Goal: Complete application form

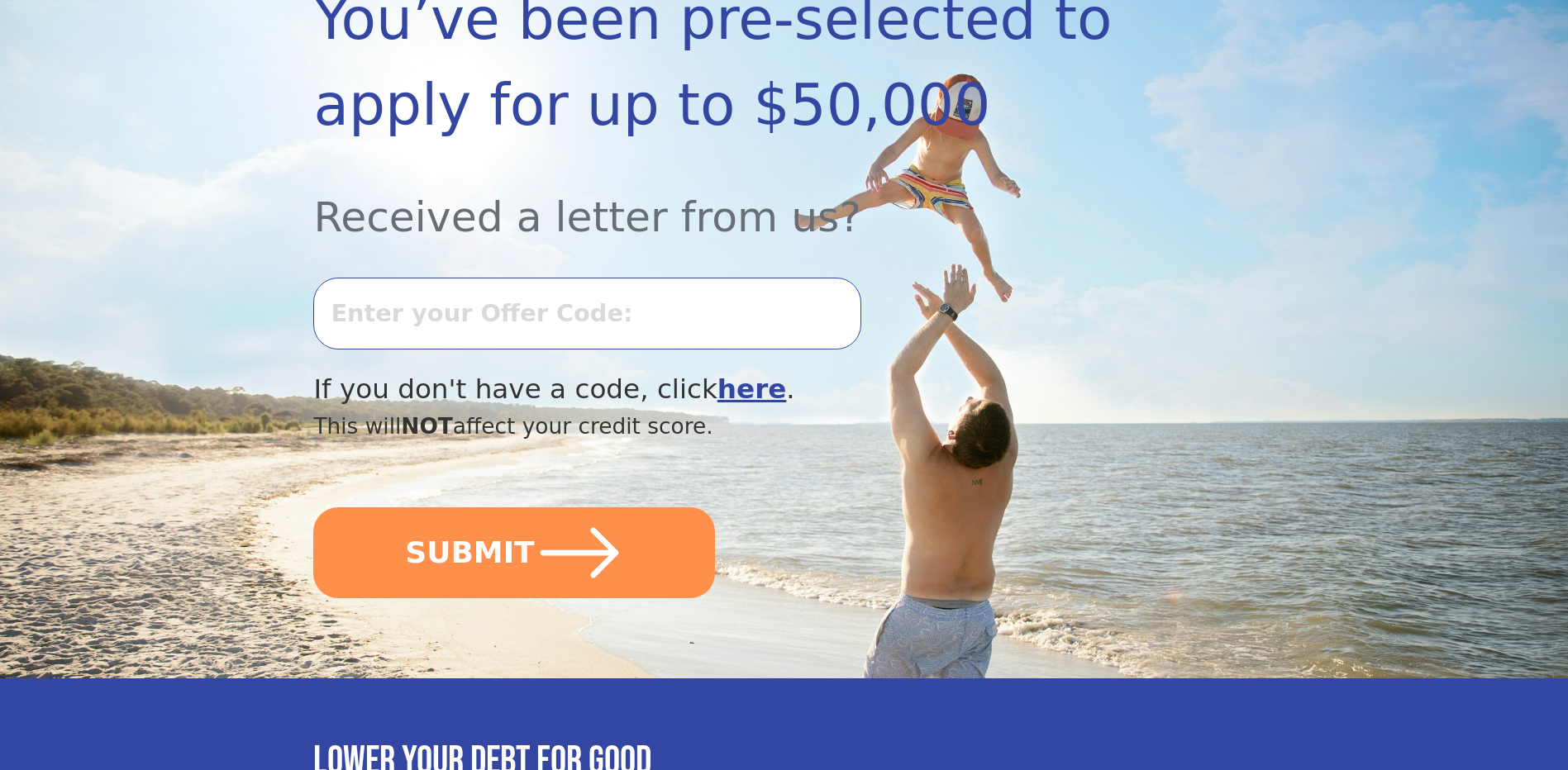
scroll to position [331, 0]
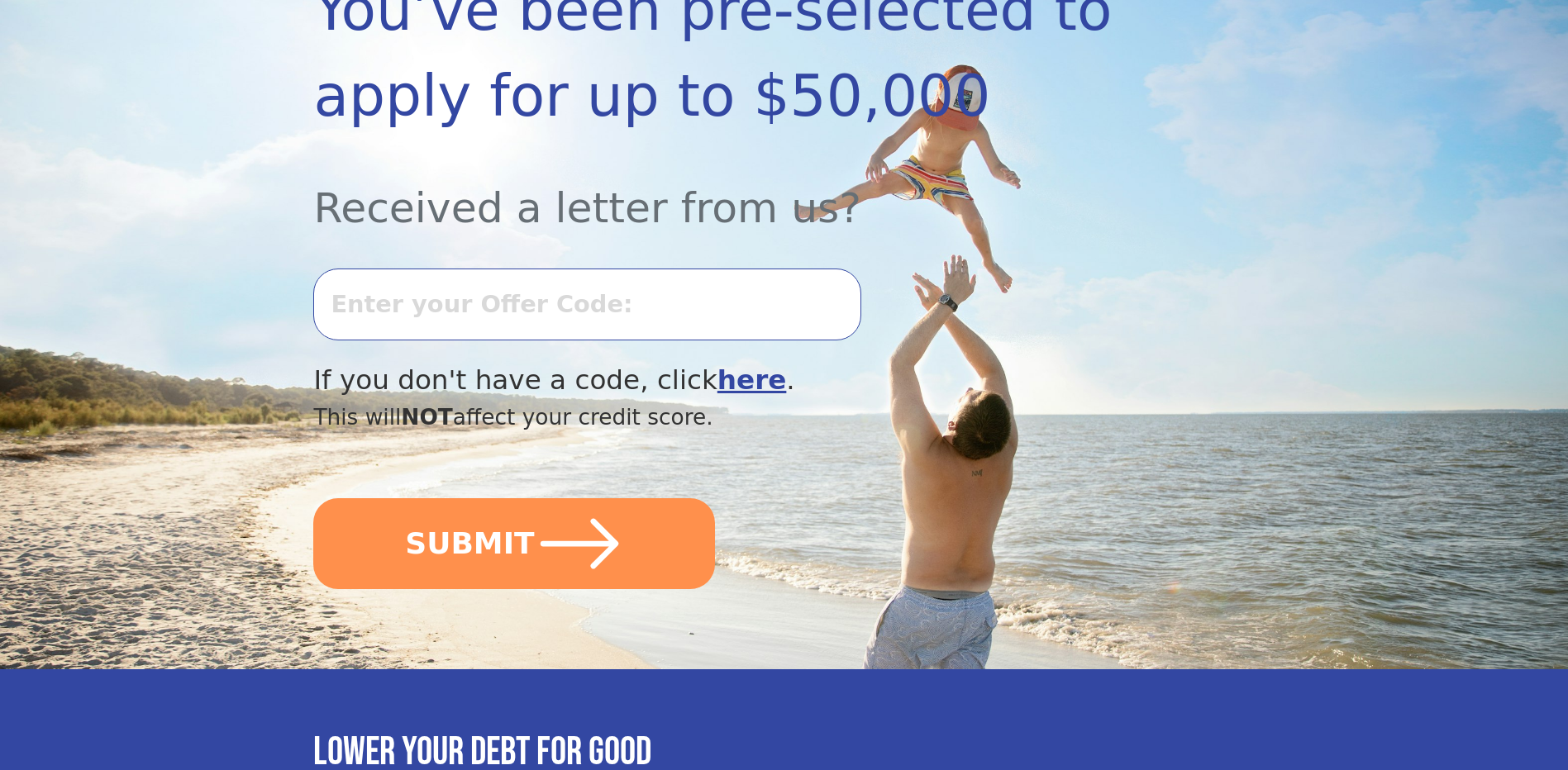
click at [513, 303] on input "text" at bounding box center [586, 304] width 547 height 71
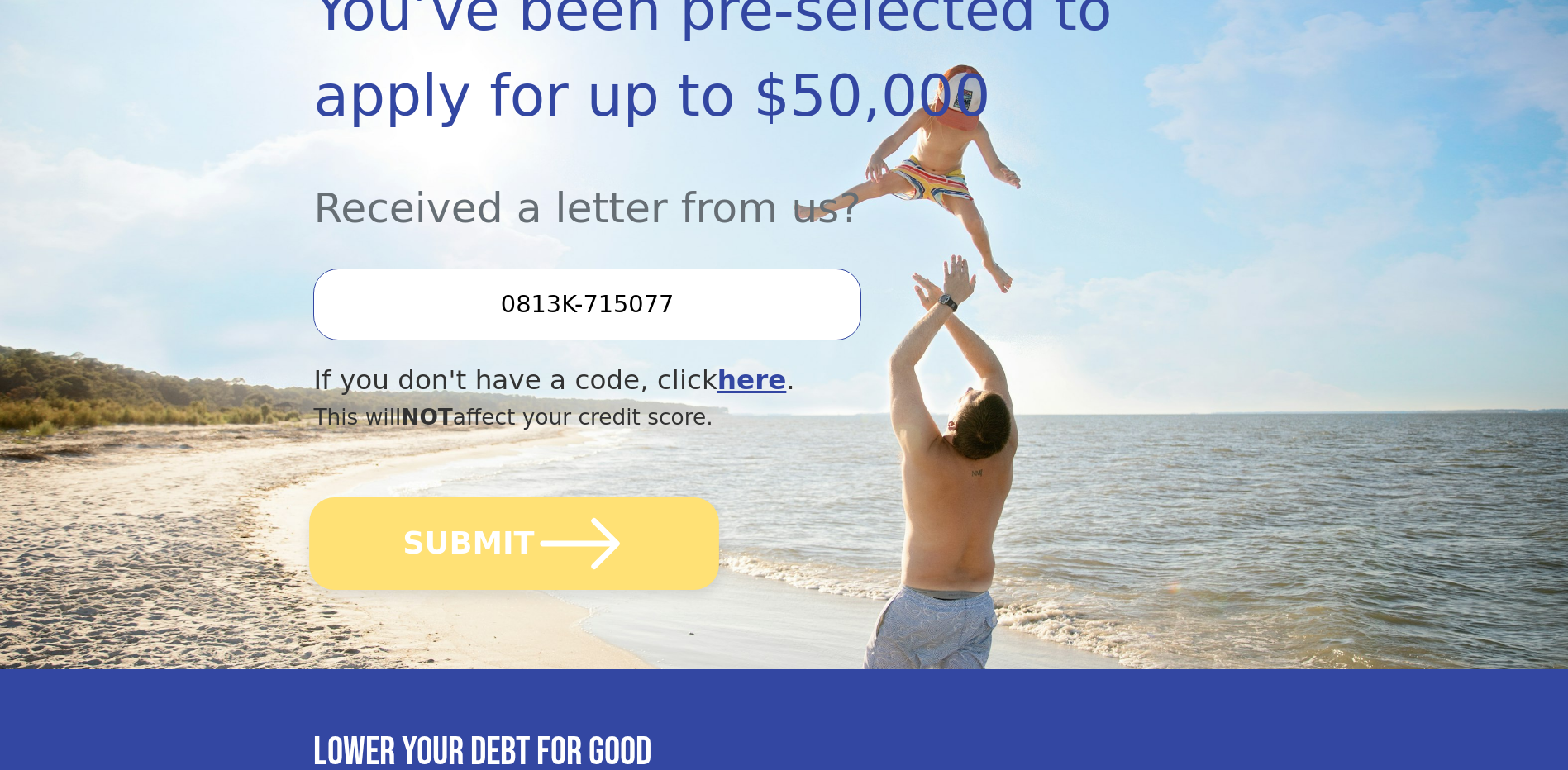
type input "0813K-715077"
click at [468, 549] on button "SUBMIT" at bounding box center [515, 543] width 410 height 92
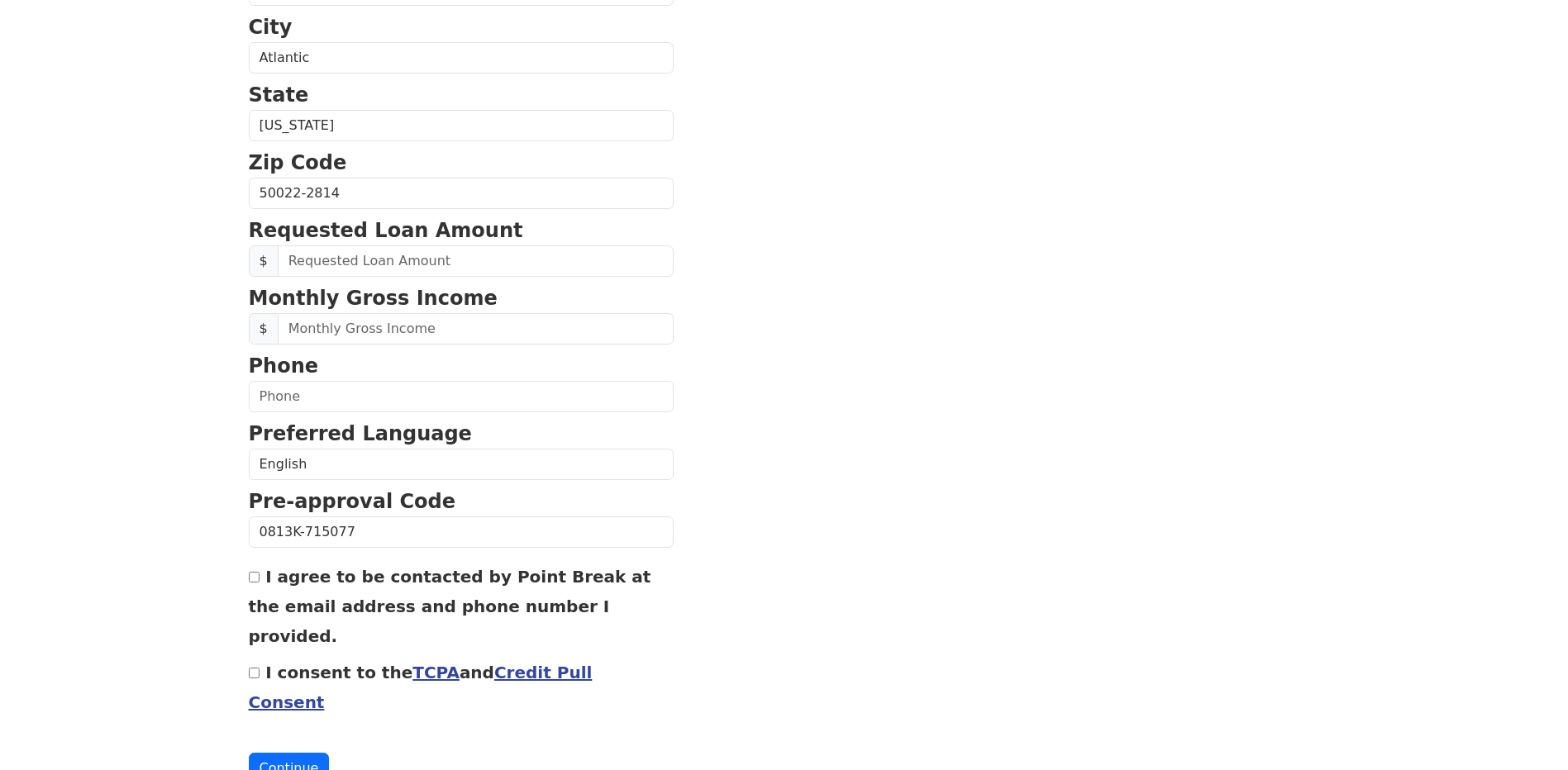
scroll to position [545, 0]
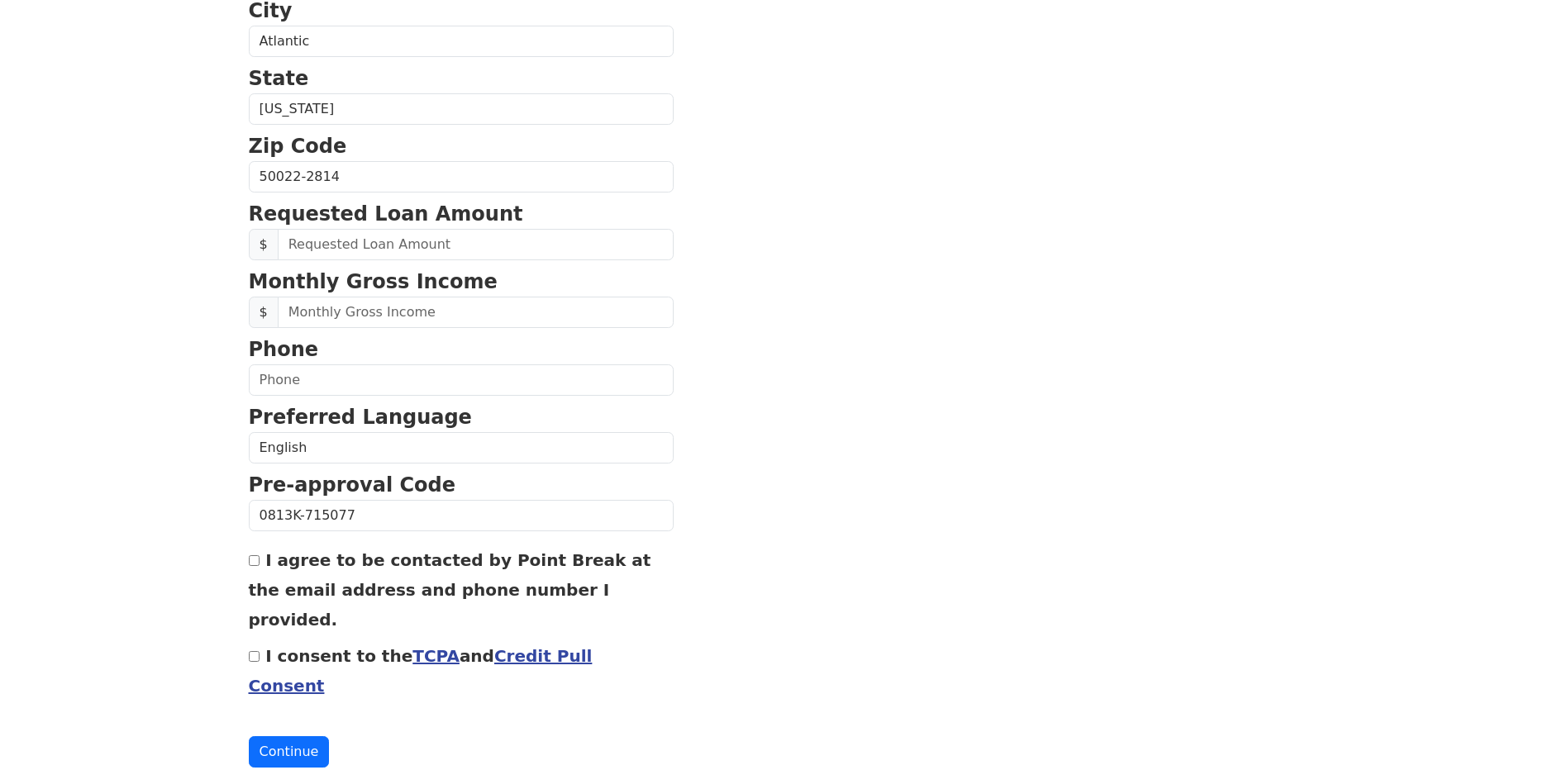
click at [414, 646] on link "TCPA" at bounding box center [436, 656] width 47 height 20
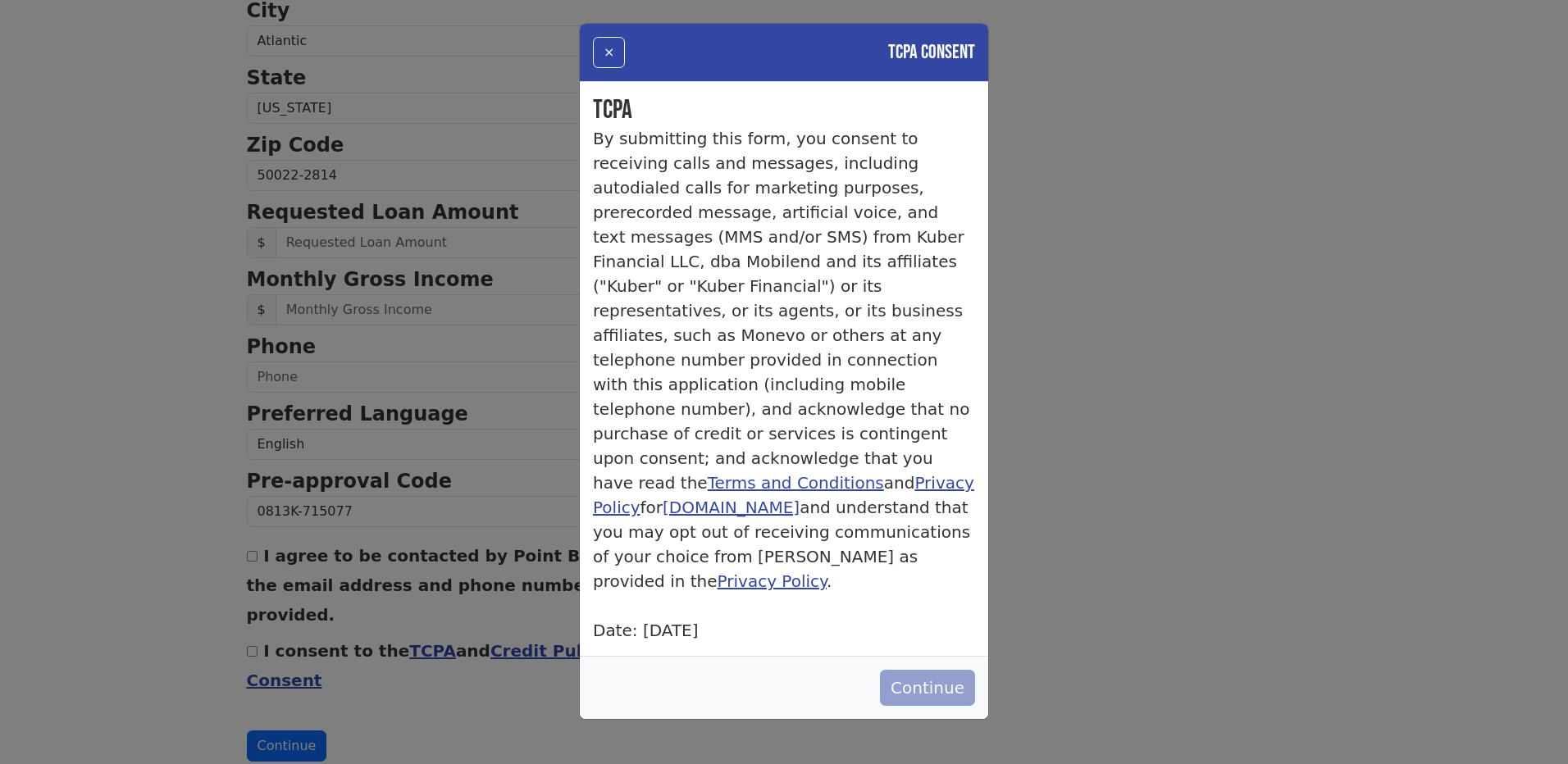
click at [925, 670] on button "Continue" at bounding box center [928, 688] width 95 height 36
